Goal: Task Accomplishment & Management: Complete application form

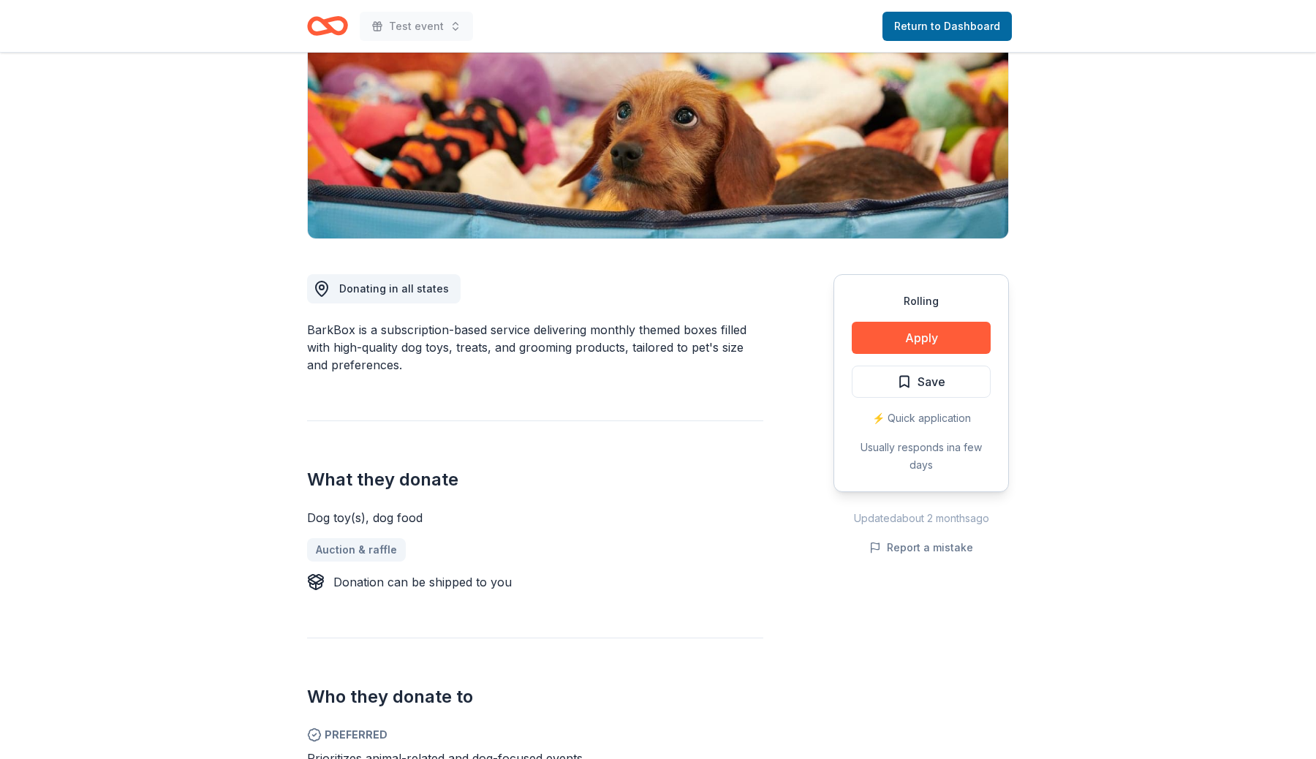
scroll to position [206, 0]
click at [978, 416] on div "⚡️ Quick application" at bounding box center [921, 418] width 139 height 18
click at [385, 284] on span "Donating in all states" at bounding box center [394, 288] width 110 height 12
click at [628, 319] on div "Donating in all states BarkBox is a subscription-based service delivering month…" at bounding box center [535, 534] width 456 height 592
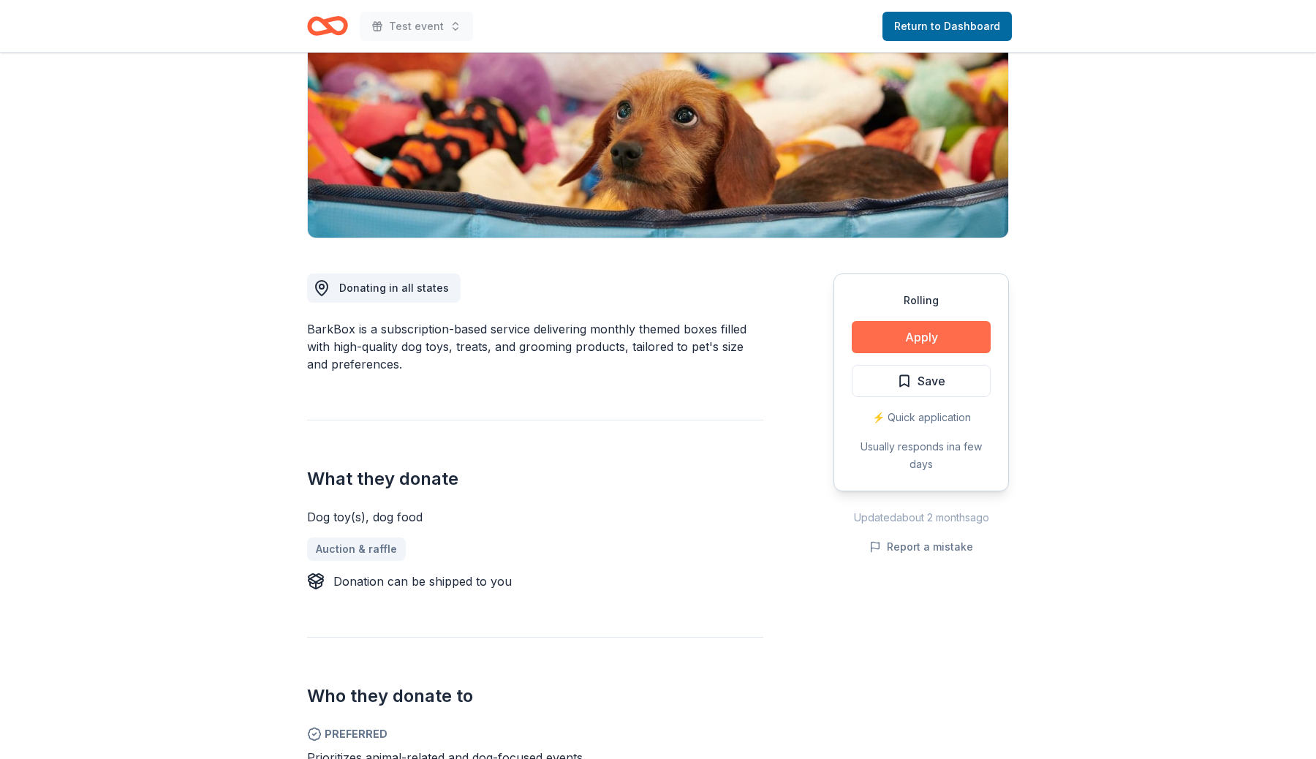
click at [944, 336] on button "Apply" at bounding box center [921, 337] width 139 height 32
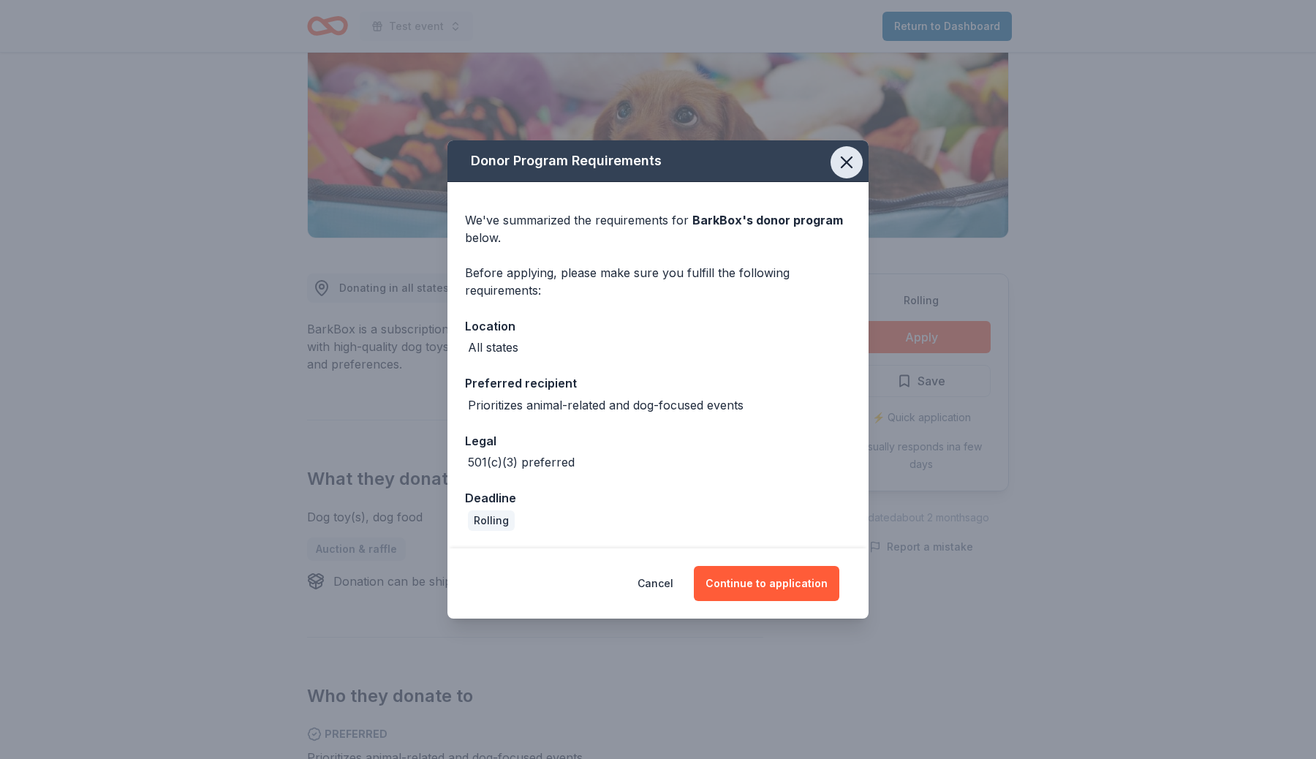
click at [851, 160] on icon "button" at bounding box center [847, 162] width 20 height 20
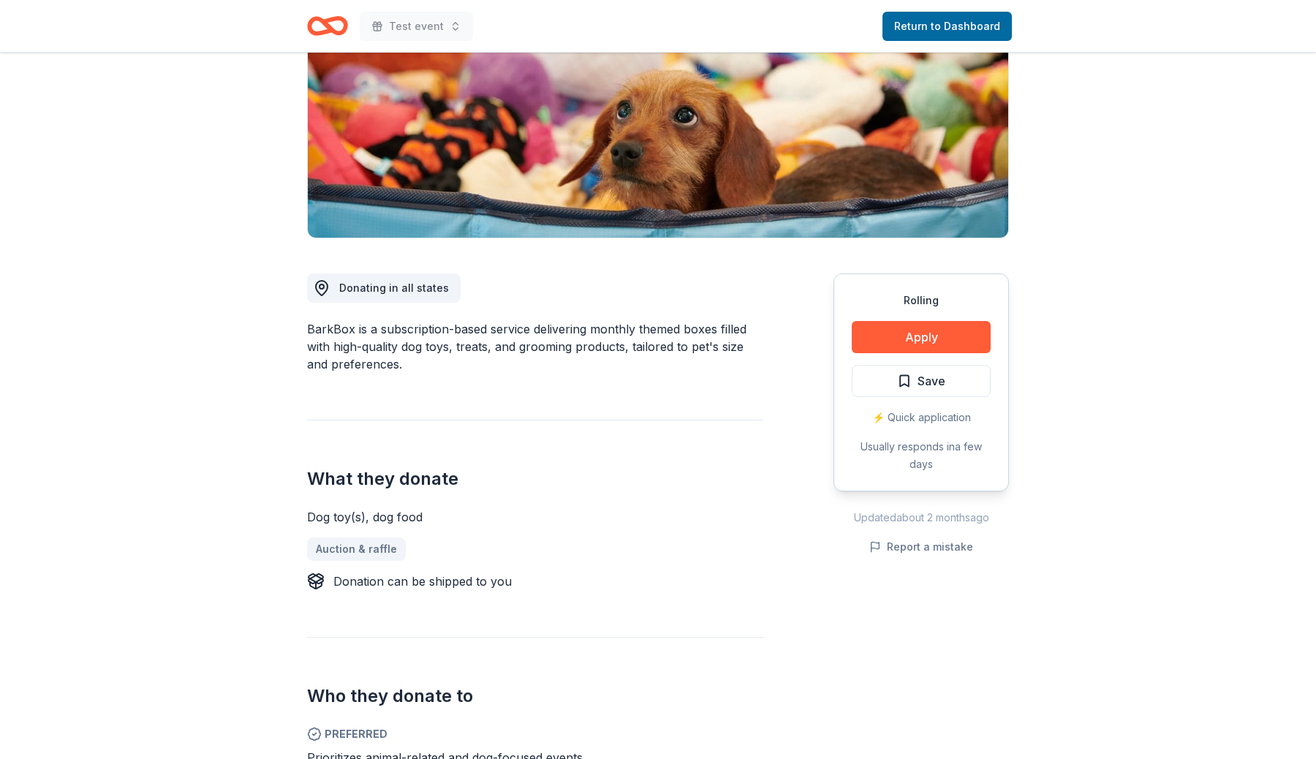
scroll to position [0, 0]
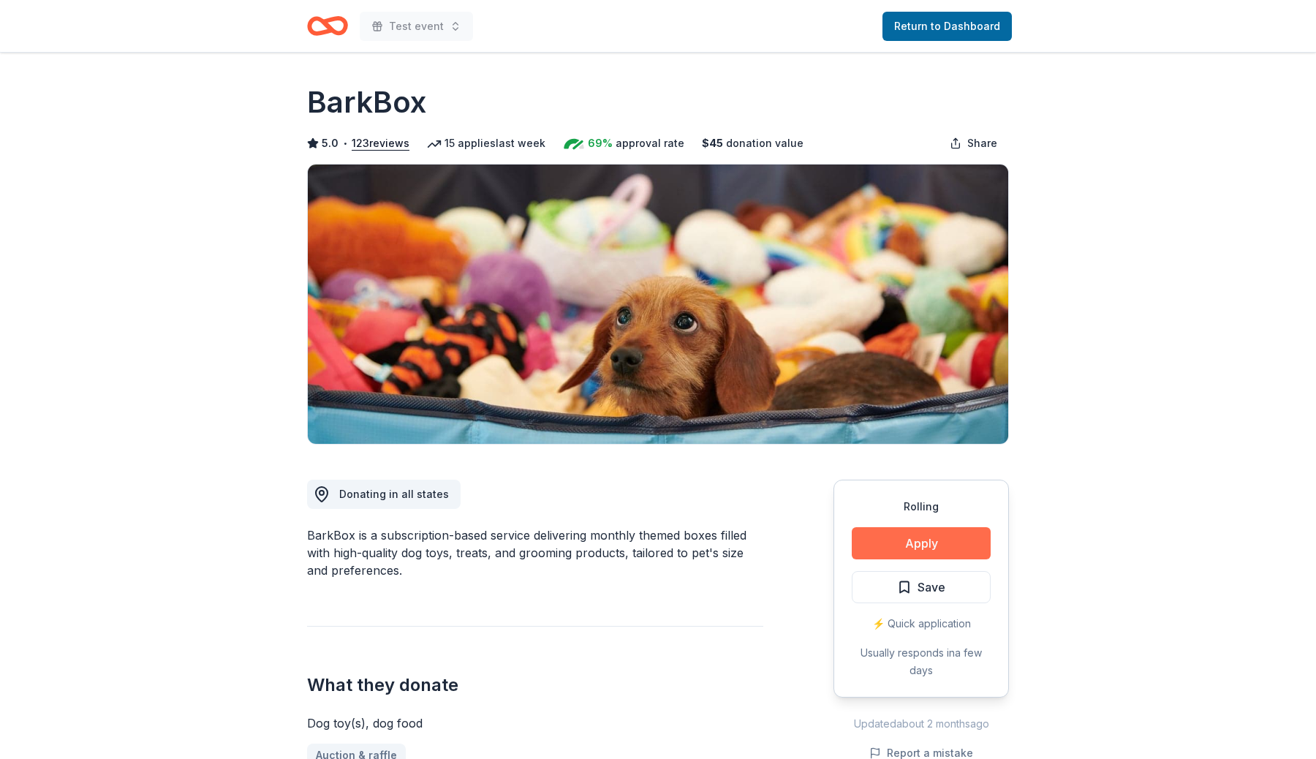
click at [956, 532] on button "Apply" at bounding box center [921, 543] width 139 height 32
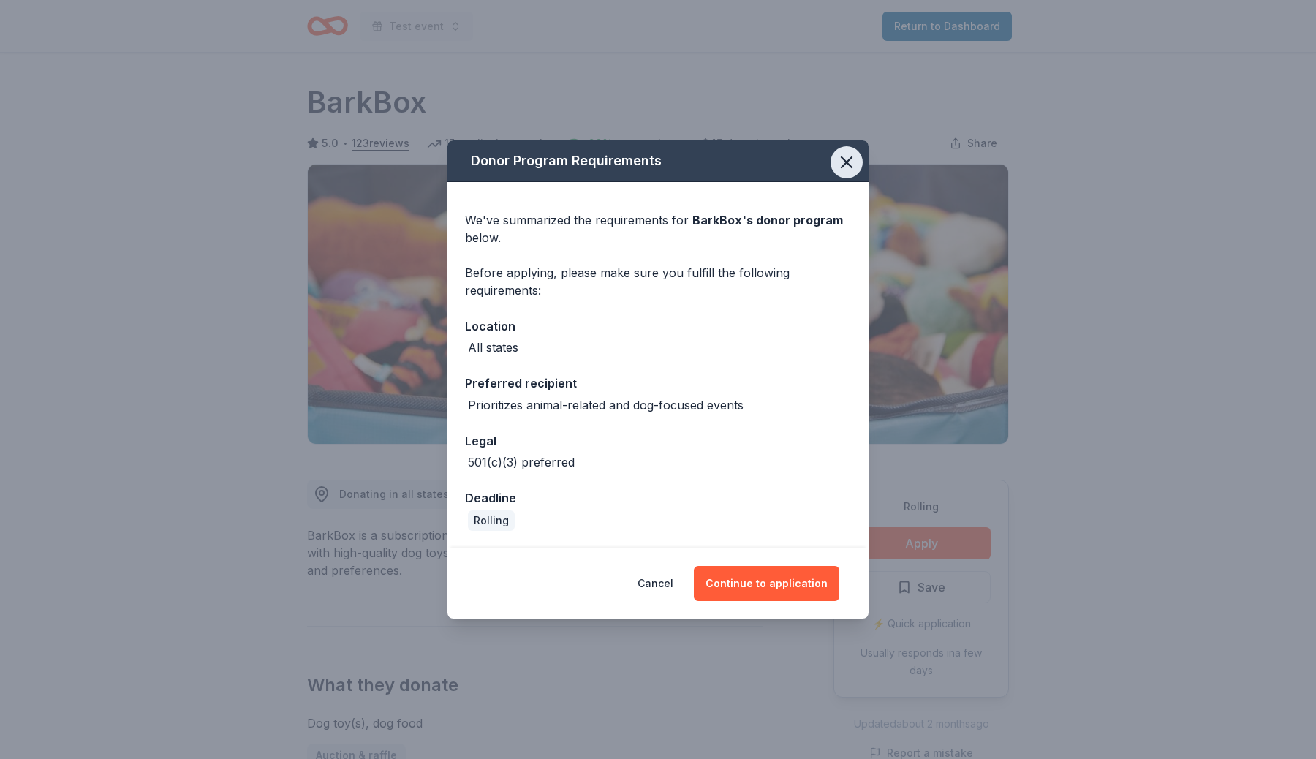
click at [852, 163] on icon "button" at bounding box center [847, 162] width 20 height 20
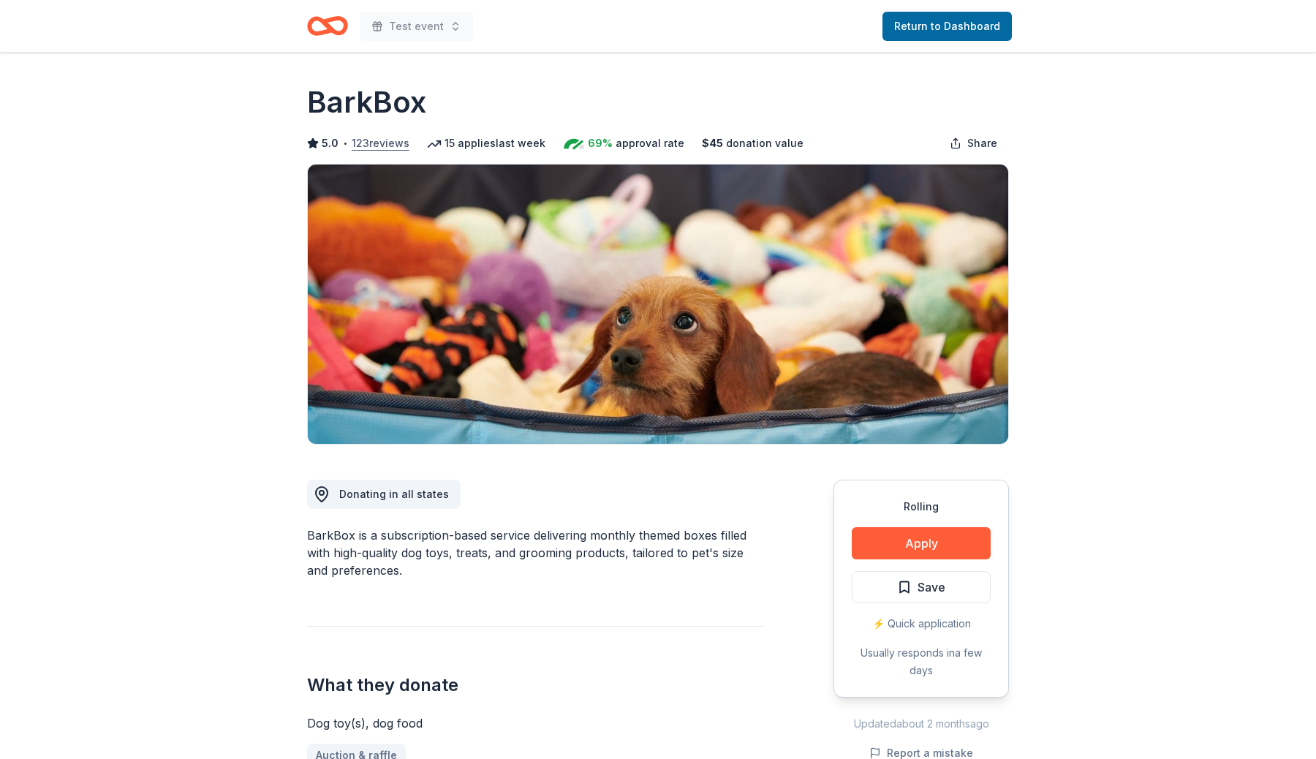
click at [374, 145] on button "123 reviews" at bounding box center [381, 144] width 58 height 18
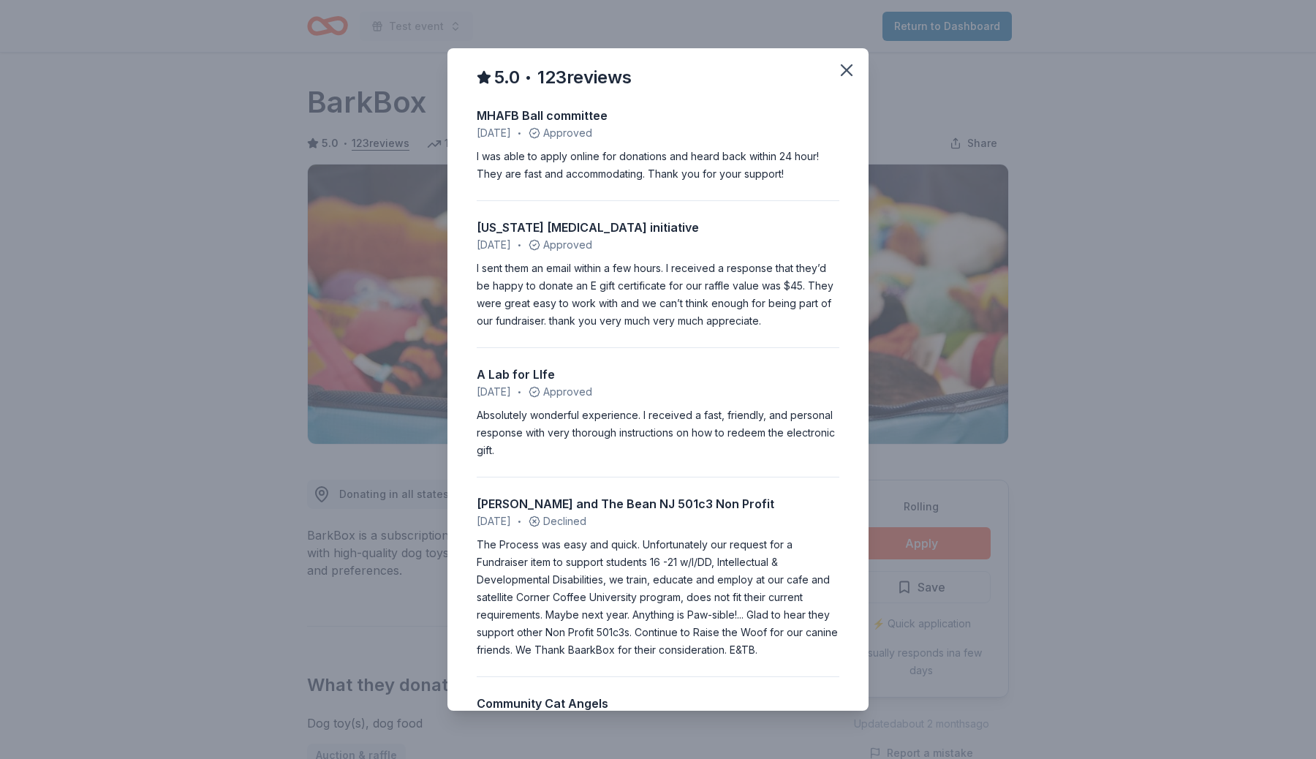
click at [1002, 341] on div "5.0 • 123 reviews MHAFB Ball committee August 2025 • Approved I was able to app…" at bounding box center [658, 379] width 1316 height 759
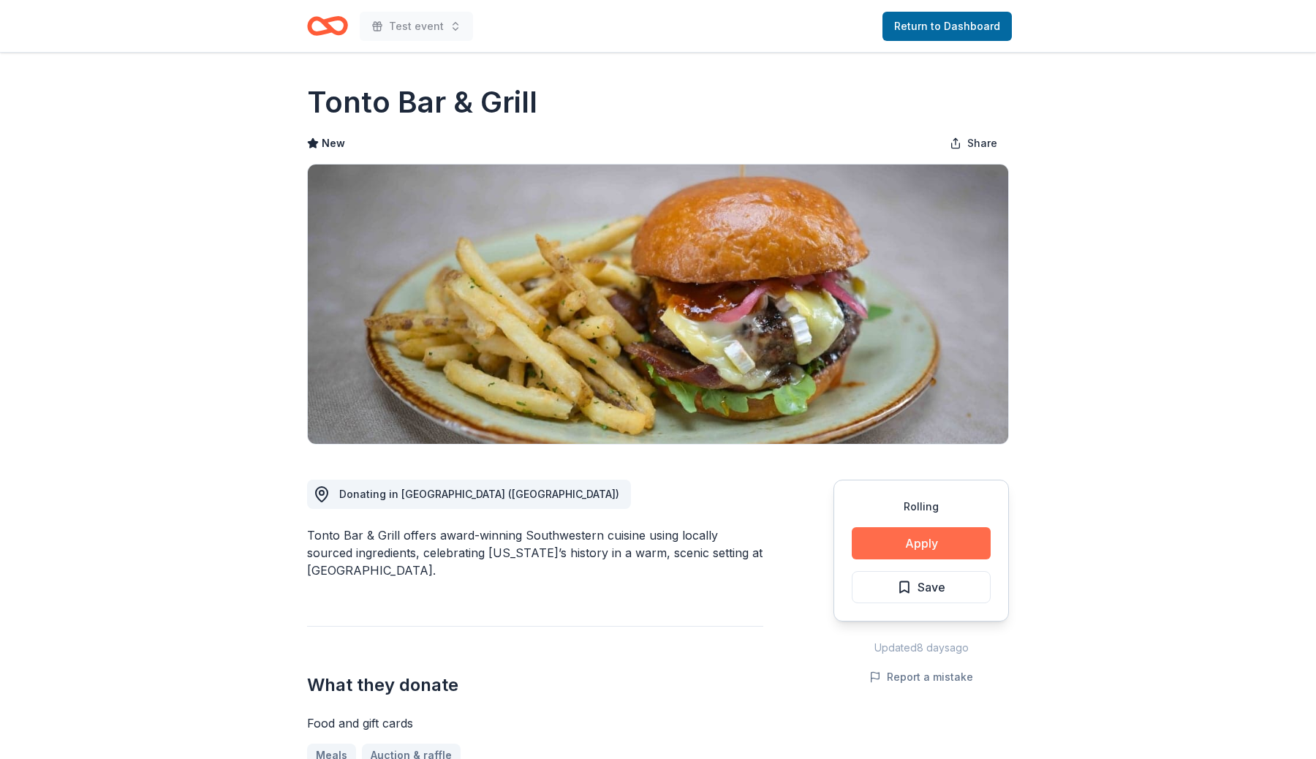
click at [954, 537] on button "Apply" at bounding box center [921, 543] width 139 height 32
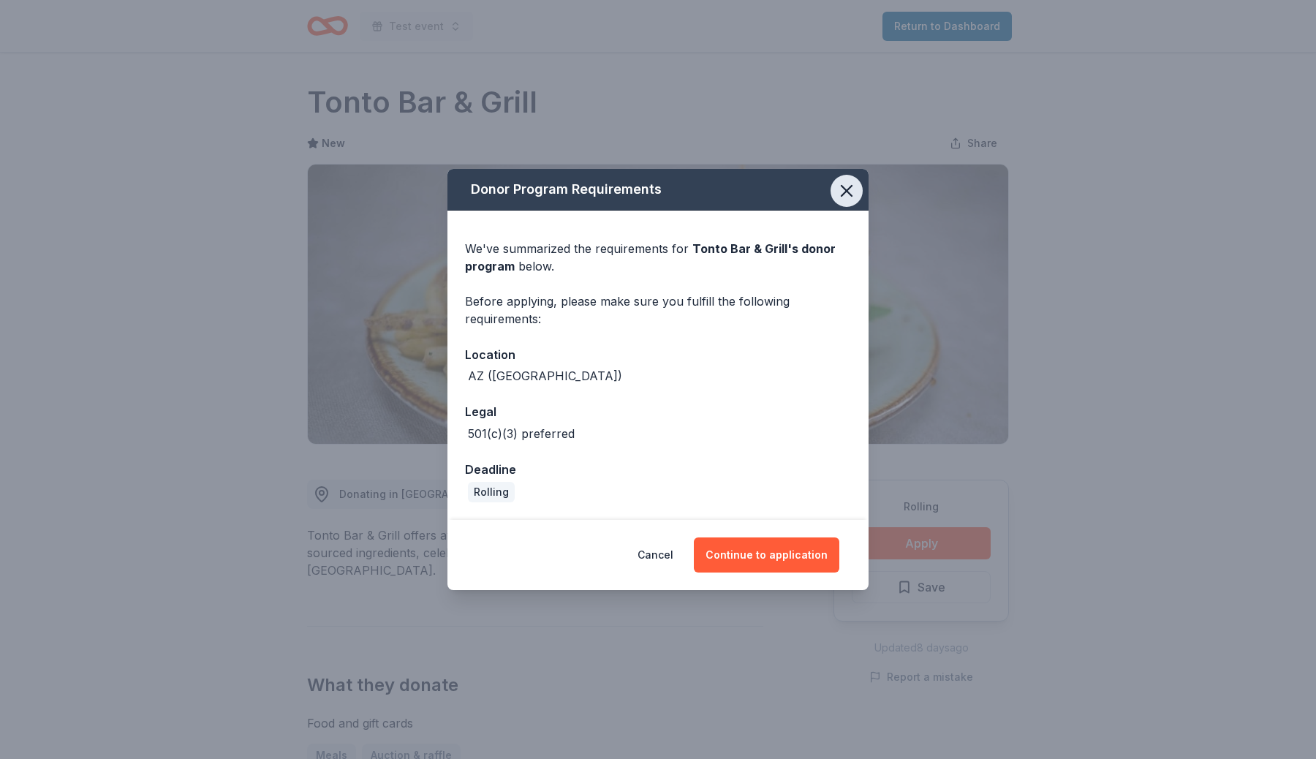
click at [849, 194] on icon "button" at bounding box center [847, 191] width 10 height 10
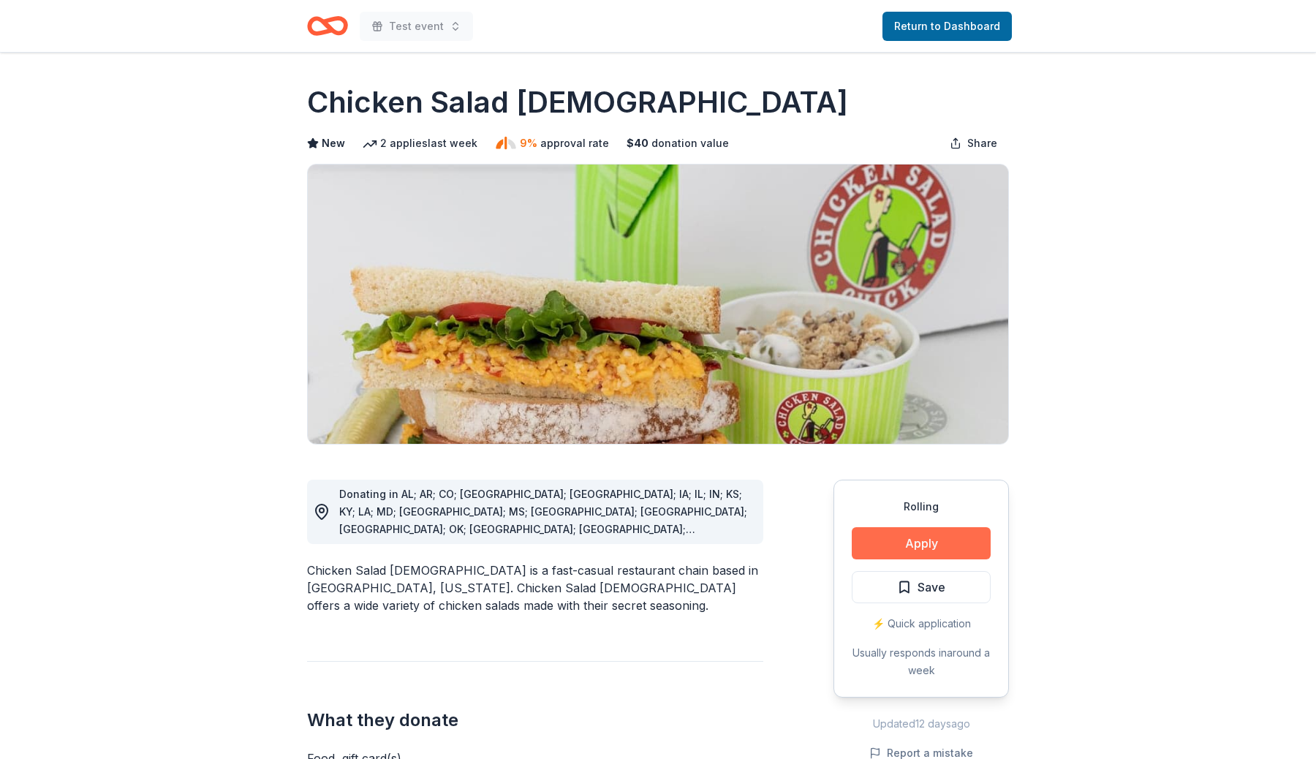
click at [935, 549] on button "Apply" at bounding box center [921, 543] width 139 height 32
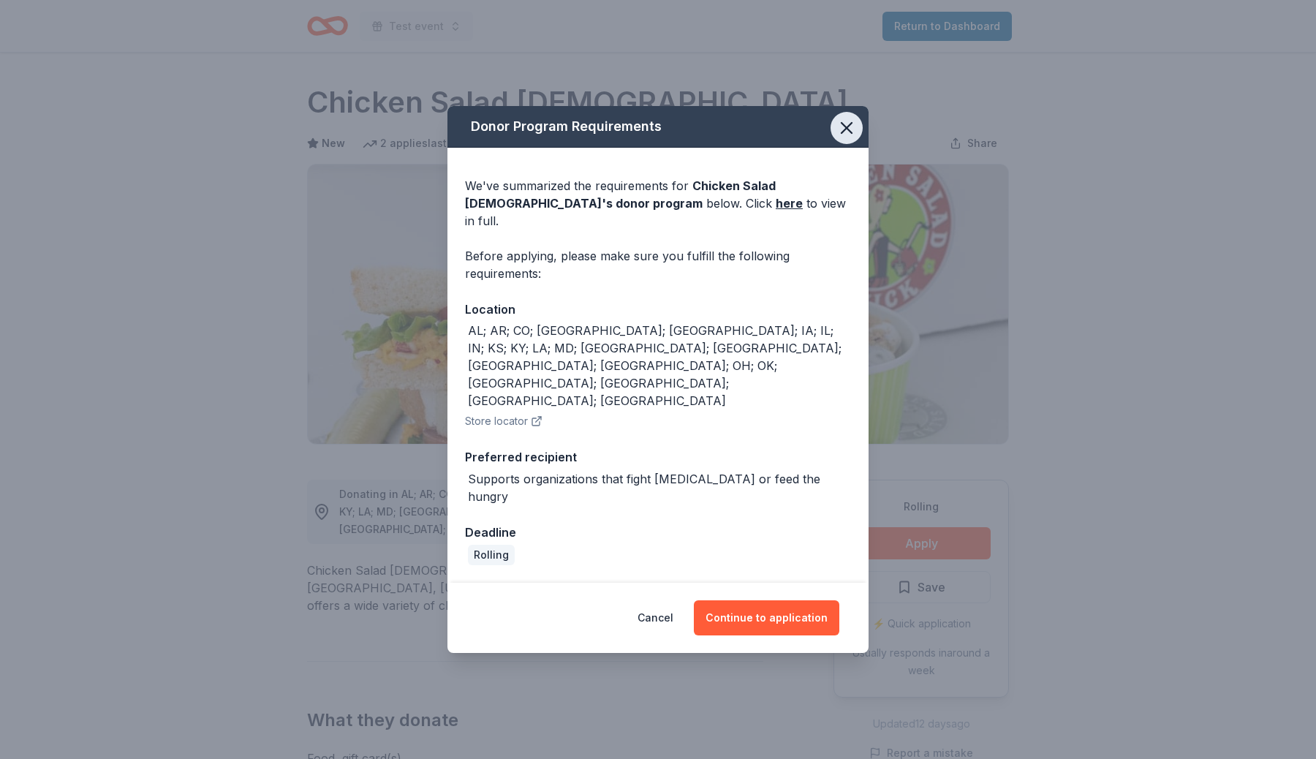
click at [851, 138] on icon "button" at bounding box center [847, 128] width 20 height 20
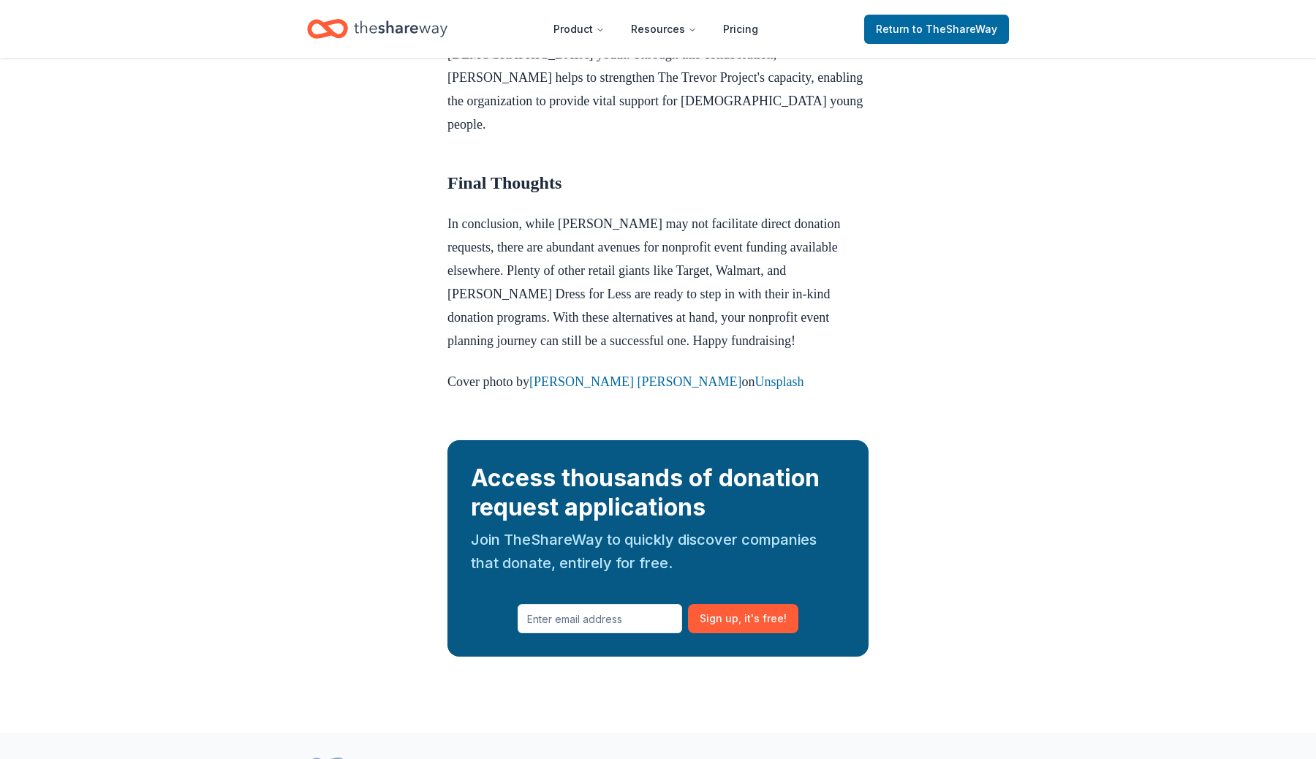
scroll to position [1699, 0]
